Goal: Download file/media

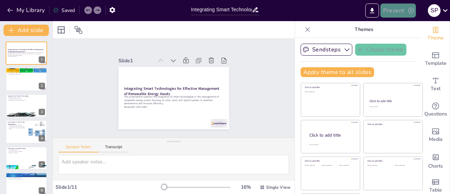
click at [407, 11] on button "Present" at bounding box center [398, 11] width 35 height 14
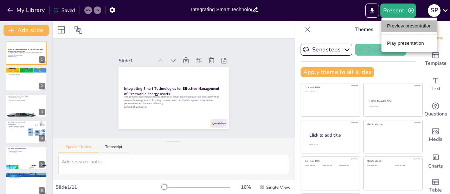
click at [409, 23] on li "Preview presentation" at bounding box center [410, 25] width 56 height 11
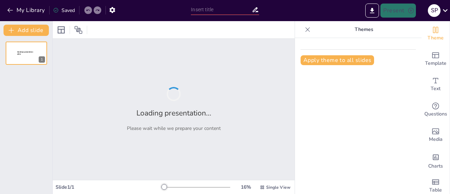
type input "Integrating Smart Technologies for Effective Management of Renewable Energy Ass…"
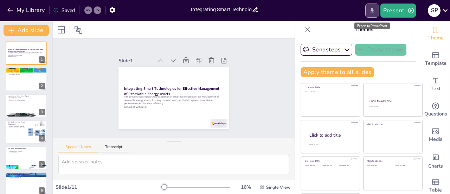
click at [373, 11] on icon "Export to PowerPoint" at bounding box center [373, 10] width 4 height 5
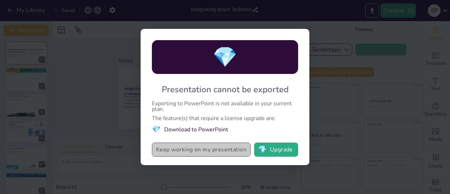
click at [229, 149] on button "Keep working on my presentation" at bounding box center [201, 150] width 99 height 14
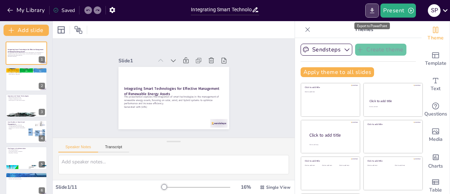
click at [376, 17] on button "Export to PowerPoint" at bounding box center [373, 11] width 14 height 14
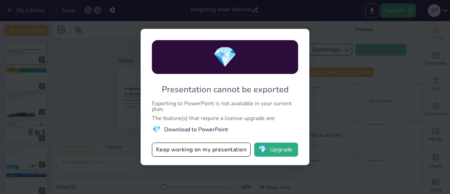
click at [227, 52] on span "💎" at bounding box center [225, 57] width 25 height 27
click at [201, 132] on li "💎 Download to PowerPoint" at bounding box center [225, 130] width 146 height 10
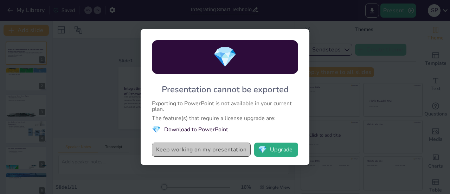
click at [217, 157] on button "Keep working on my presentation" at bounding box center [201, 150] width 99 height 14
